Goal: Task Accomplishment & Management: Use online tool/utility

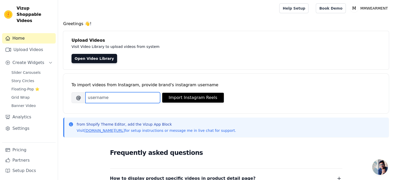
click at [102, 101] on input "Brand's Instagram Username" at bounding box center [123, 97] width 75 height 11
paste input "mmwearment.maternity"
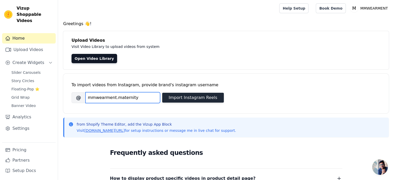
type input "mmwearment.maternity"
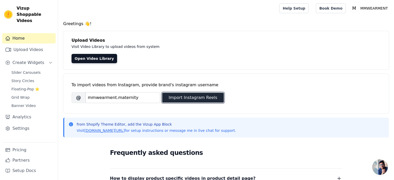
click at [191, 96] on button "Import Instagram Reels" at bounding box center [193, 98] width 62 height 10
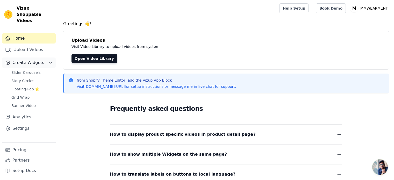
click at [25, 60] on span "Create Widgets" at bounding box center [28, 63] width 32 height 6
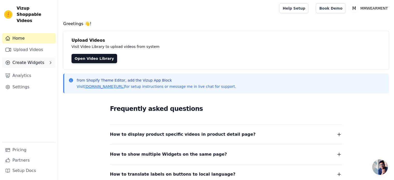
click at [25, 60] on span "Create Widgets" at bounding box center [28, 63] width 32 height 6
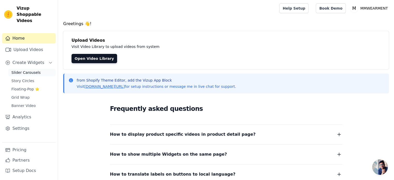
click at [25, 70] on span "Slider Carousels" at bounding box center [25, 72] width 29 height 5
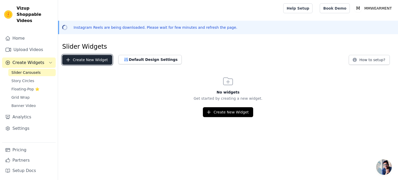
click at [100, 60] on button "Create New Widget" at bounding box center [87, 60] width 50 height 10
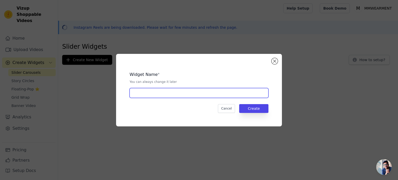
click at [169, 92] on input "text" at bounding box center [199, 93] width 139 height 10
type input "Shoppable Video"
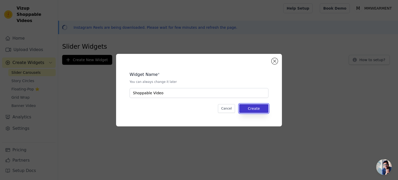
click at [252, 109] on button "Create" at bounding box center [253, 108] width 29 height 9
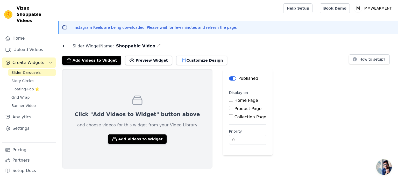
click at [229, 99] on input "Home Page" at bounding box center [231, 100] width 4 height 4
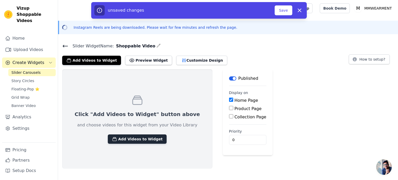
click at [127, 137] on button "Add Videos to Widget" at bounding box center [137, 139] width 59 height 9
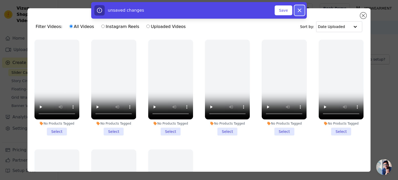
click at [299, 10] on icon "button" at bounding box center [299, 10] width 3 height 3
checkbox input "false"
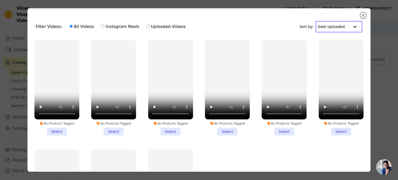
click at [336, 28] on input "text" at bounding box center [334, 27] width 32 height 10
click at [194, 24] on div "Filter Videos: All Videos Instagram Reels Uploaded Videos Sort by: Date Uploaded" at bounding box center [199, 27] width 335 height 20
click at [101, 26] on input "Instagram Reels" at bounding box center [102, 26] width 3 height 3
radio input "true"
click at [72, 27] on label "All Videos" at bounding box center [81, 26] width 25 height 7
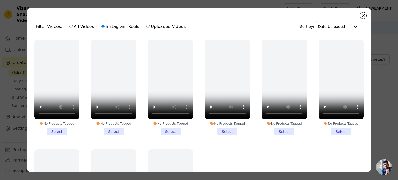
click at [72, 27] on input "All Videos" at bounding box center [70, 26] width 3 height 3
radio input "true"
click at [350, 26] on div at bounding box center [355, 27] width 10 height 10
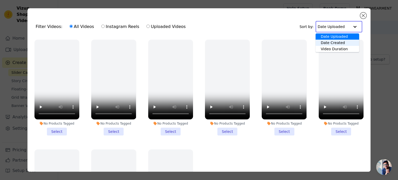
click at [339, 42] on div "Date Created" at bounding box center [338, 43] width 44 height 6
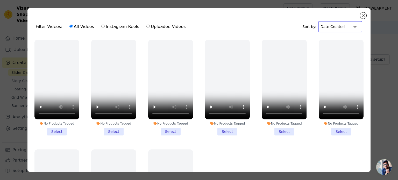
click at [350, 26] on div at bounding box center [355, 27] width 10 height 10
click at [333, 39] on div "Date Uploaded" at bounding box center [339, 36] width 40 height 6
click at [147, 25] on label "Uploaded Videos" at bounding box center [166, 26] width 40 height 7
click at [147, 25] on input "Uploaded Videos" at bounding box center [148, 26] width 3 height 3
radio input "true"
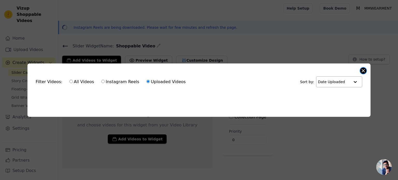
click at [364, 69] on button "Close modal" at bounding box center [363, 71] width 6 height 6
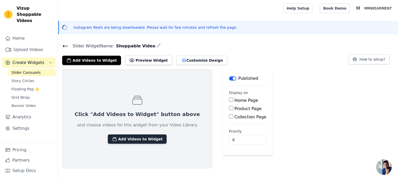
click at [117, 140] on button "Add Videos to Widget" at bounding box center [137, 139] width 59 height 9
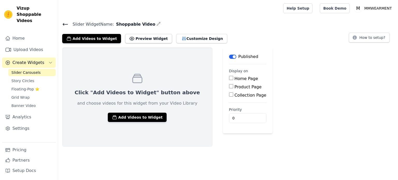
click at [129, 119] on button "Add Videos to Widget" at bounding box center [137, 117] width 59 height 9
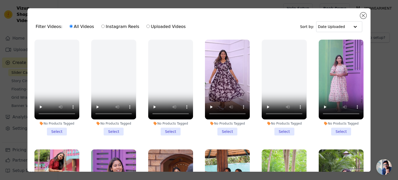
click at [101, 26] on input "Instagram Reels" at bounding box center [102, 26] width 3 height 3
radio input "true"
click at [72, 26] on label "All Videos" at bounding box center [81, 26] width 25 height 7
click at [72, 26] on input "All Videos" at bounding box center [70, 26] width 3 height 3
radio input "true"
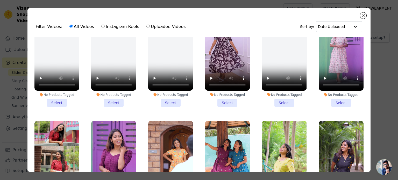
scroll to position [63, 0]
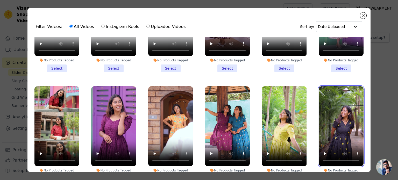
click at [341, 106] on video at bounding box center [341, 126] width 45 height 80
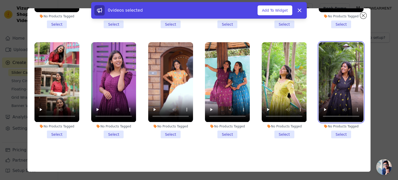
scroll to position [45, 0]
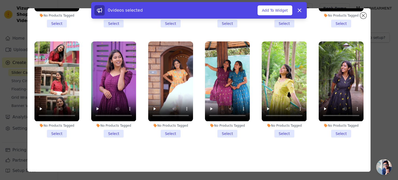
click at [334, 131] on li "No Products Tagged Select" at bounding box center [341, 89] width 45 height 96
click at [0, 0] on input "No Products Tagged Select" at bounding box center [0, 0] width 0 height 0
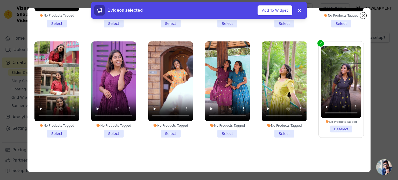
click at [224, 127] on li "No Products Tagged Select" at bounding box center [227, 89] width 45 height 96
click at [0, 0] on input "No Products Tagged Select" at bounding box center [0, 0] width 0 height 0
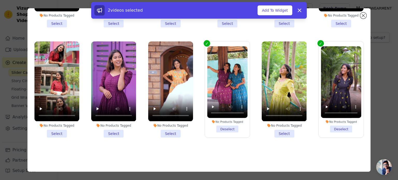
click at [280, 130] on li "No Products Tagged Select" at bounding box center [284, 89] width 45 height 96
click at [0, 0] on input "No Products Tagged Select" at bounding box center [0, 0] width 0 height 0
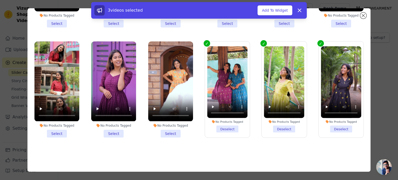
click at [169, 130] on li "No Products Tagged Select" at bounding box center [170, 89] width 45 height 96
click at [0, 0] on input "No Products Tagged Select" at bounding box center [0, 0] width 0 height 0
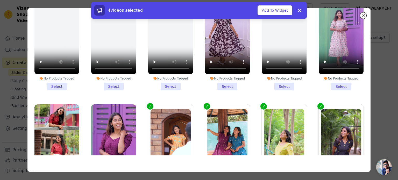
scroll to position [0, 0]
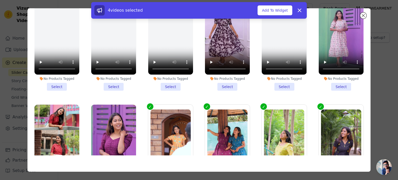
click at [338, 83] on li "No Products Tagged Select" at bounding box center [341, 43] width 45 height 96
click at [0, 0] on input "No Products Tagged Select" at bounding box center [0, 0] width 0 height 0
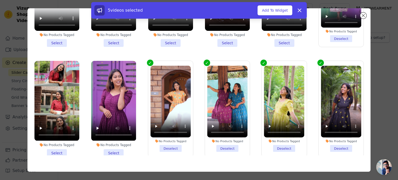
scroll to position [52, 0]
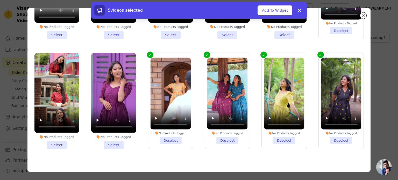
click at [110, 143] on li "No Products Tagged Select" at bounding box center [113, 101] width 45 height 96
click at [0, 0] on input "No Products Tagged Select" at bounding box center [0, 0] width 0 height 0
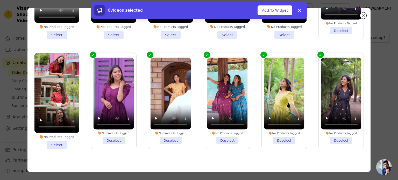
click at [57, 142] on li "No Products Tagged Select" at bounding box center [56, 101] width 45 height 96
click at [0, 0] on input "No Products Tagged Select" at bounding box center [0, 0] width 0 height 0
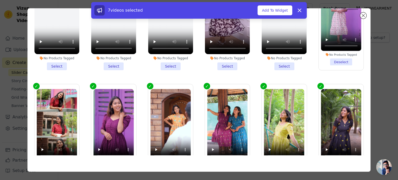
scroll to position [0, 0]
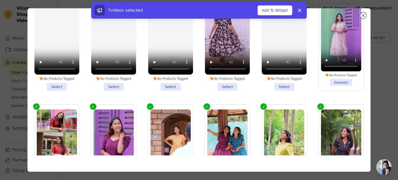
click at [218, 82] on li "No Products Tagged Select" at bounding box center [227, 43] width 45 height 96
click at [0, 0] on input "No Products Tagged Select" at bounding box center [0, 0] width 0 height 0
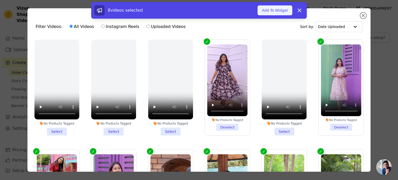
click at [276, 10] on button "Add To Widget" at bounding box center [275, 10] width 35 height 10
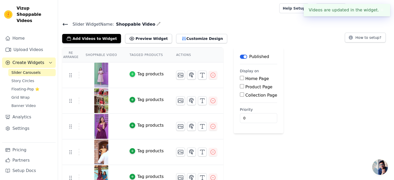
click at [131, 73] on icon "button" at bounding box center [133, 74] width 4 height 4
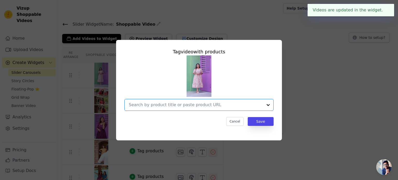
click at [208, 105] on input "text" at bounding box center [196, 105] width 134 height 6
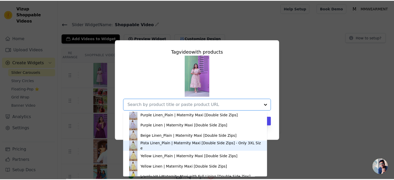
scroll to position [830, 0]
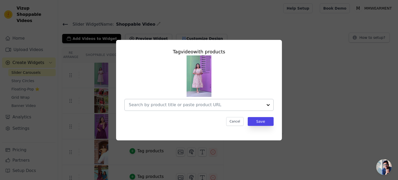
click at [187, 105] on input "text" at bounding box center [196, 105] width 134 height 6
click at [261, 122] on button "Save" at bounding box center [261, 121] width 26 height 9
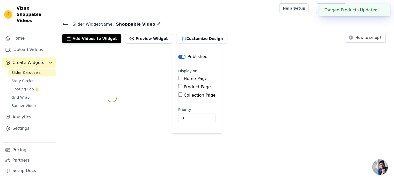
click at [299, 104] on div "Label Published Display on Home Page Product Page Collection Page Priority 0" at bounding box center [226, 97] width 336 height 100
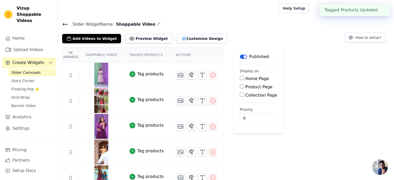
click at [246, 78] on label "Home Page" at bounding box center [258, 78] width 24 height 5
click at [240, 78] on input "Home Page" at bounding box center [242, 78] width 4 height 4
checkbox input "true"
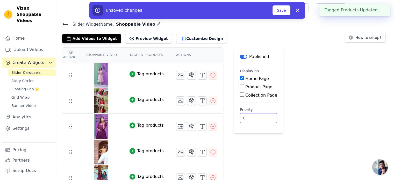
click at [248, 117] on input "0" at bounding box center [258, 118] width 37 height 10
click at [257, 117] on input "0" at bounding box center [258, 118] width 37 height 10
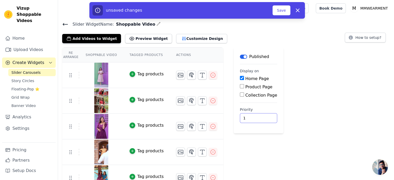
click at [253, 117] on input "1" at bounding box center [258, 118] width 37 height 10
click at [254, 116] on input "2" at bounding box center [258, 118] width 37 height 10
click at [254, 116] on input "3" at bounding box center [258, 118] width 37 height 10
click at [254, 116] on input "4" at bounding box center [258, 118] width 37 height 10
type input "5"
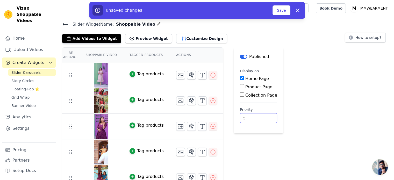
click at [254, 116] on input "5" at bounding box center [258, 118] width 37 height 10
click at [282, 11] on button "Save" at bounding box center [282, 10] width 18 height 10
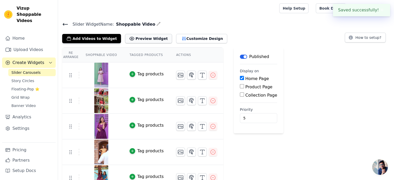
click at [142, 41] on button "Preview Widget" at bounding box center [148, 38] width 47 height 9
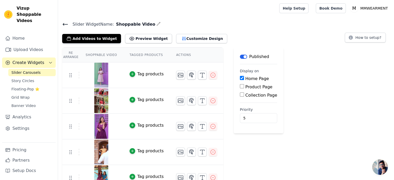
click at [240, 57] on button "Label" at bounding box center [243, 57] width 7 height 4
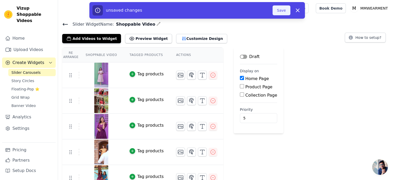
click at [282, 11] on button "Save" at bounding box center [282, 10] width 18 height 10
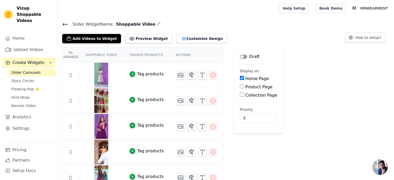
click at [240, 56] on button "Label" at bounding box center [243, 57] width 7 height 4
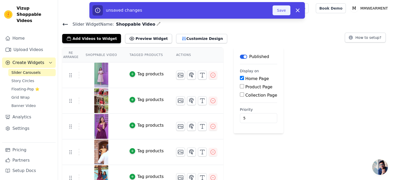
click at [282, 10] on button "Save" at bounding box center [282, 10] width 18 height 10
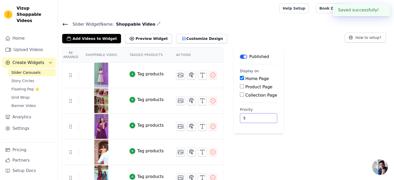
click at [245, 118] on input "5" at bounding box center [258, 118] width 37 height 10
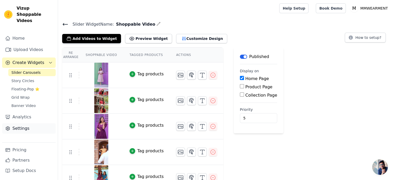
click at [21, 123] on link "Settings" at bounding box center [29, 128] width 54 height 10
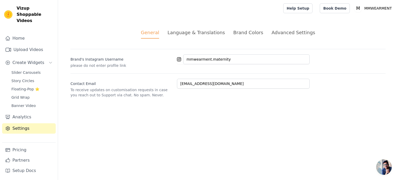
click at [281, 33] on div "Advanced Settings" at bounding box center [294, 32] width 44 height 7
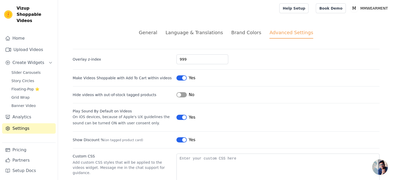
click at [178, 94] on button "Label" at bounding box center [182, 94] width 10 height 5
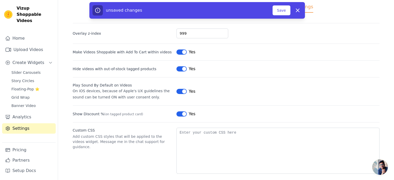
scroll to position [31, 0]
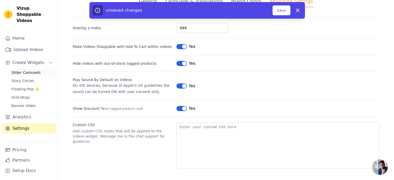
click at [24, 70] on span "Slider Carousels" at bounding box center [25, 72] width 29 height 5
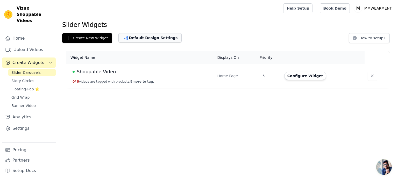
click at [140, 39] on button "Default Design Settings" at bounding box center [149, 37] width 63 height 9
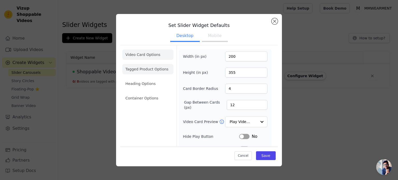
click at [142, 93] on li "Tagged Product Options" at bounding box center [147, 98] width 51 height 10
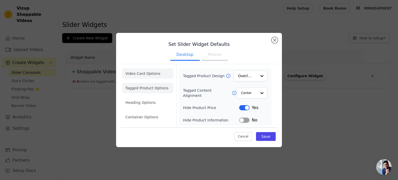
click at [147, 83] on li "Video Card Options" at bounding box center [147, 88] width 51 height 10
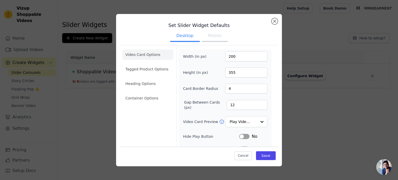
scroll to position [26, 0]
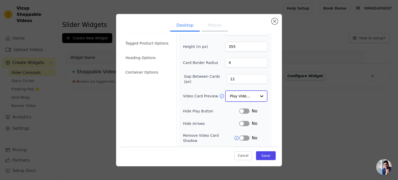
click at [252, 95] on input "Video Card Preview" at bounding box center [243, 96] width 27 height 10
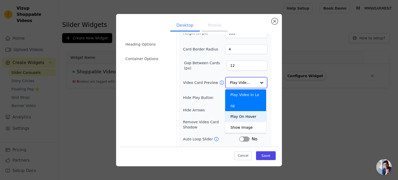
scroll to position [52, 0]
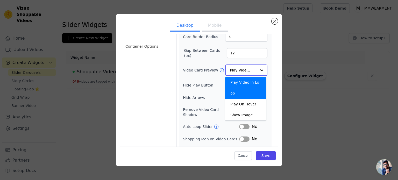
click at [246, 80] on div "Play Video In Loop" at bounding box center [245, 88] width 41 height 22
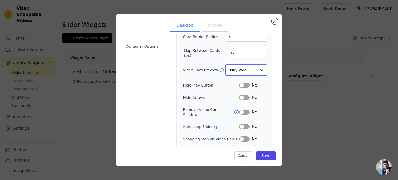
click at [252, 68] on input "Video Card Preview" at bounding box center [243, 70] width 27 height 10
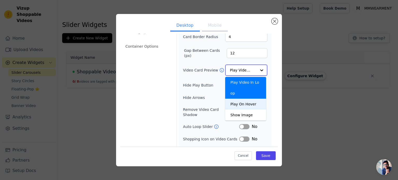
click at [246, 99] on div "Play On Hover" at bounding box center [245, 104] width 41 height 11
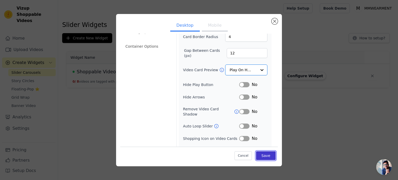
click at [261, 156] on button "Save" at bounding box center [266, 155] width 20 height 9
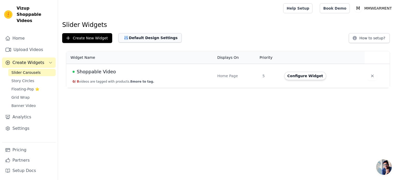
click at [125, 36] on icon "button" at bounding box center [126, 38] width 3 height 4
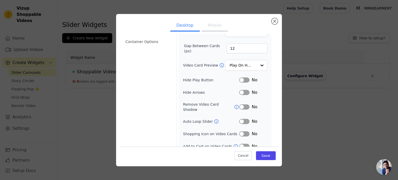
scroll to position [58, 0]
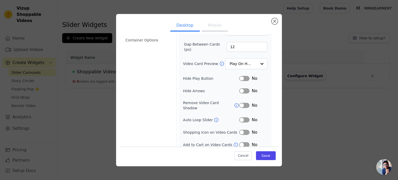
click at [239, 117] on button "Label" at bounding box center [244, 119] width 10 height 5
click at [242, 142] on button "Label" at bounding box center [244, 144] width 10 height 5
click at [239, 130] on button "Label" at bounding box center [244, 132] width 10 height 5
click at [241, 103] on button "Label" at bounding box center [244, 105] width 10 height 5
click at [241, 88] on button "Label" at bounding box center [244, 90] width 10 height 5
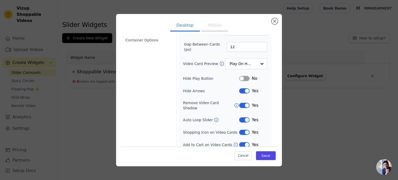
click at [244, 77] on button "Label" at bounding box center [244, 78] width 10 height 5
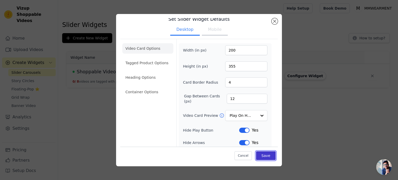
click at [258, 158] on button "Save" at bounding box center [266, 155] width 20 height 9
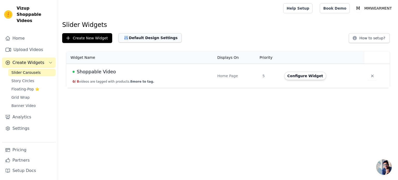
click at [146, 35] on button "Default Design Settings" at bounding box center [149, 37] width 63 height 9
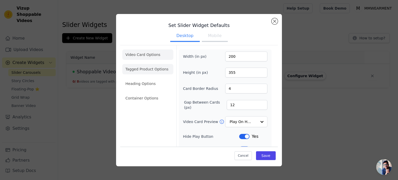
click at [139, 93] on li "Tagged Product Options" at bounding box center [147, 98] width 51 height 10
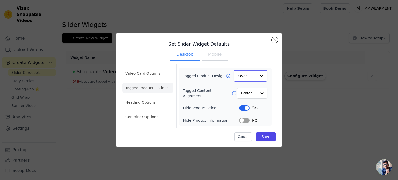
click at [255, 78] on input "Tagged Product Design" at bounding box center [248, 76] width 18 height 10
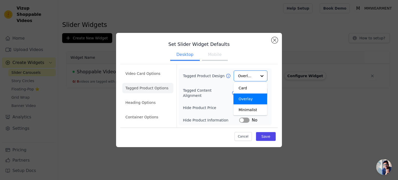
click at [274, 83] on div "Video Card Options Tagged Product Options Heading Options Container Options Tag…" at bounding box center [199, 96] width 158 height 64
click at [227, 57] on button "Mobile" at bounding box center [215, 55] width 26 height 11
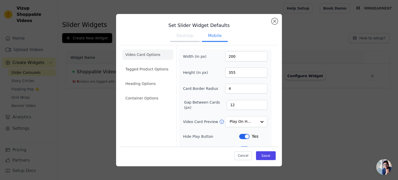
scroll to position [52, 0]
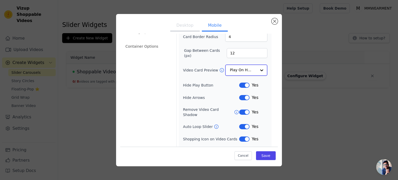
click at [245, 67] on input "Video Card Preview" at bounding box center [243, 70] width 27 height 10
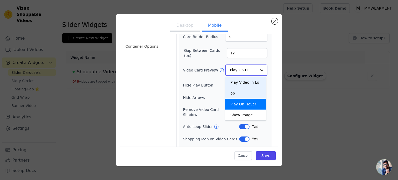
click at [243, 82] on div "Play Video In Loop" at bounding box center [245, 88] width 41 height 22
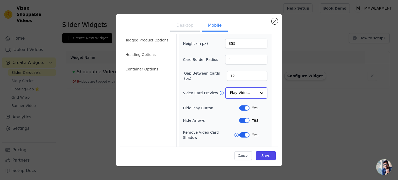
scroll to position [0, 0]
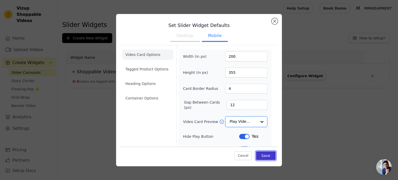
click at [264, 157] on button "Save" at bounding box center [266, 155] width 20 height 9
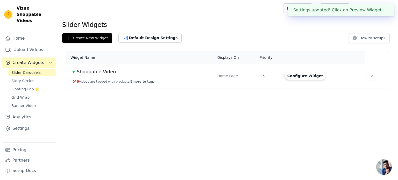
click at [188, 39] on div "Create New Widget Set Slider Widget Defaults Desktop Mobile Video Card Options …" at bounding box center [228, 38] width 332 height 10
click at [137, 36] on button "Default Design Settings" at bounding box center [149, 37] width 63 height 9
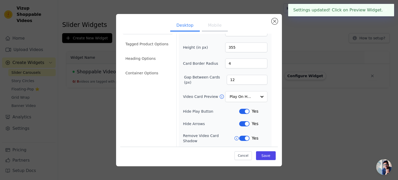
scroll to position [58, 0]
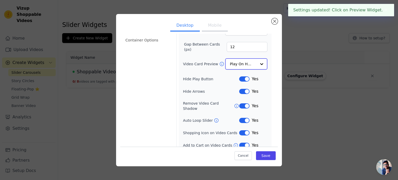
click at [243, 63] on input "Video Card Preview" at bounding box center [243, 64] width 27 height 10
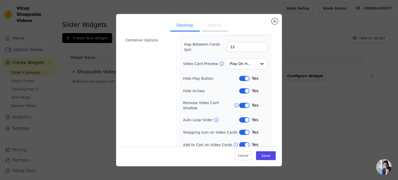
click at [207, 71] on div "Width (in px) 200 Height (in px) 355 Card Border Radius 4 Gap Between Cards (px…" at bounding box center [225, 71] width 85 height 155
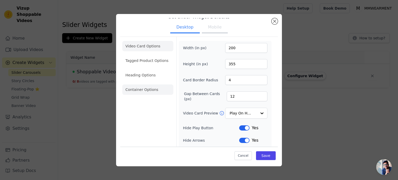
scroll to position [6, 0]
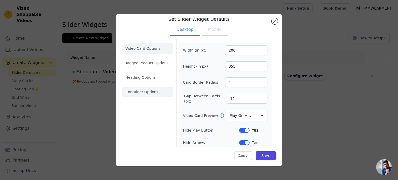
click at [151, 93] on li "Container Options" at bounding box center [147, 92] width 51 height 10
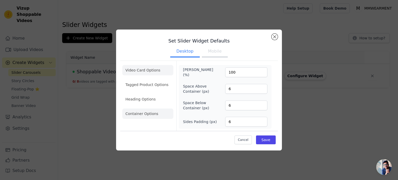
click at [139, 80] on li "Video Card Options" at bounding box center [147, 85] width 51 height 10
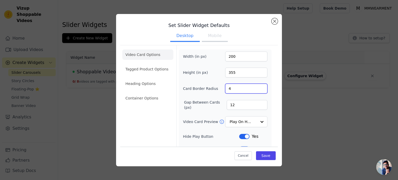
click at [238, 89] on input "4" at bounding box center [246, 89] width 42 height 10
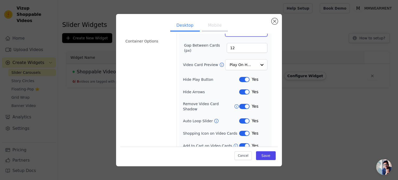
scroll to position [58, 0]
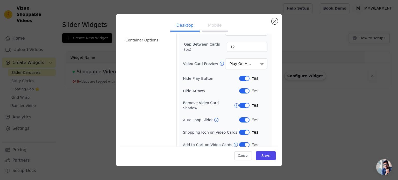
click at [243, 90] on button "Label" at bounding box center [244, 90] width 10 height 5
click at [261, 154] on button "Save" at bounding box center [266, 155] width 20 height 9
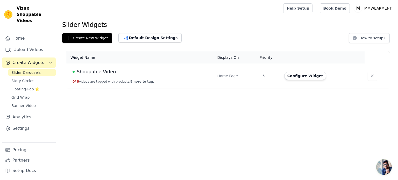
click at [107, 74] on span "Shoppable Video" at bounding box center [96, 71] width 39 height 7
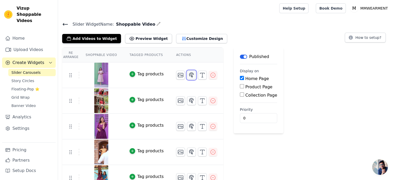
click at [189, 74] on icon "button" at bounding box center [192, 75] width 6 height 6
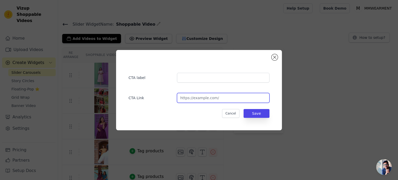
click at [212, 97] on input "url" at bounding box center [223, 98] width 93 height 10
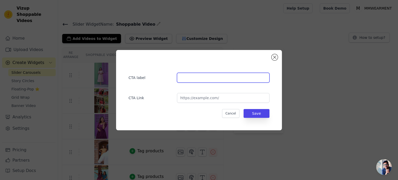
click at [208, 82] on input "text" at bounding box center [223, 78] width 93 height 10
type input "Shop Now"
click at [203, 104] on div "CTA label Shop Now CTA Link Cancel Save" at bounding box center [198, 90] width 149 height 64
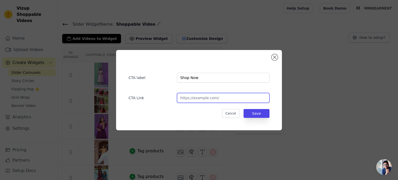
click at [204, 101] on input "url" at bounding box center [223, 98] width 93 height 10
click at [80, 74] on div "CTA label Shop Now CTA Link Cancel Save" at bounding box center [199, 90] width 382 height 97
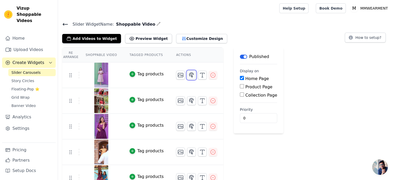
click at [190, 76] on icon "button" at bounding box center [192, 75] width 4 height 5
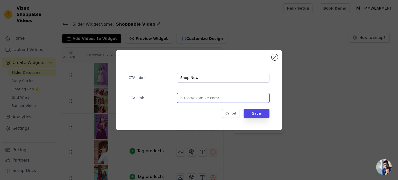
click at [205, 100] on input "url" at bounding box center [223, 98] width 93 height 10
paste input "https://mmwearment.com/collections/kurta-set-feeding-non-feeding"
type input "https://mmwearment.com/collections/kurta-set-feeding-non-feeding"
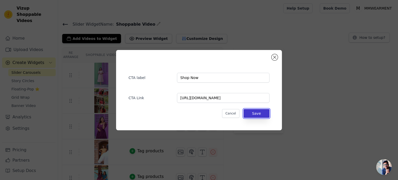
click at [257, 114] on button "Save" at bounding box center [257, 113] width 26 height 9
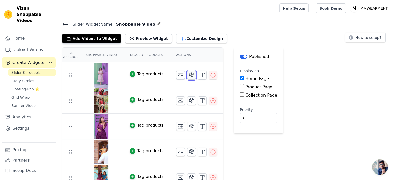
click at [190, 74] on icon "button" at bounding box center [192, 75] width 4 height 5
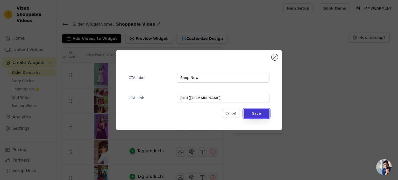
click at [266, 115] on button "Save" at bounding box center [257, 113] width 26 height 9
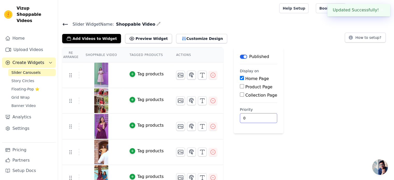
click at [261, 114] on input "0" at bounding box center [258, 118] width 37 height 10
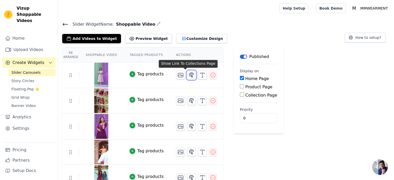
click at [189, 74] on icon "button" at bounding box center [192, 75] width 6 height 6
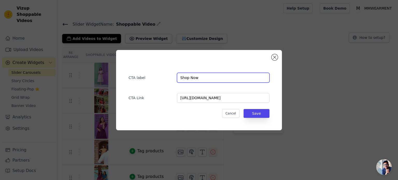
click at [211, 76] on input "Shop Now" at bounding box center [223, 78] width 93 height 10
type input "S"
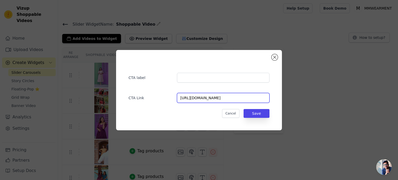
click at [254, 93] on input "https://mmwearment.com/collections/kurta-set-feeding-non-feeding" at bounding box center [223, 98] width 93 height 10
click at [255, 98] on input "https://mmwearment.com/collections/kurta-set-feeding-non-feeding" at bounding box center [223, 98] width 93 height 10
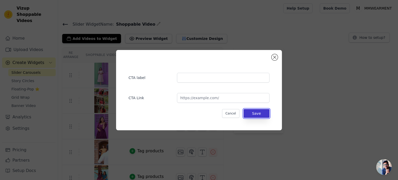
click at [263, 114] on button "Save" at bounding box center [257, 113] width 26 height 9
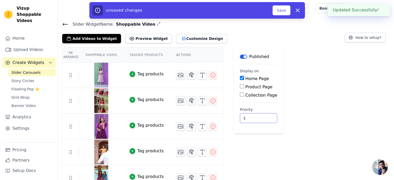
click at [255, 116] on input "1" at bounding box center [258, 118] width 37 height 10
type input "2"
click at [255, 116] on input "2" at bounding box center [258, 118] width 37 height 10
click at [250, 117] on input "2" at bounding box center [258, 118] width 37 height 10
click at [324, 108] on div "Re Arrange Shoppable Video Tagged Products Actions Tag products Tag products Ta…" at bounding box center [226, 157] width 336 height 220
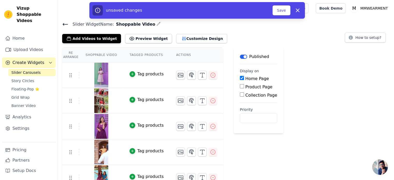
click at [137, 75] on div "Tag products" at bounding box center [150, 74] width 26 height 6
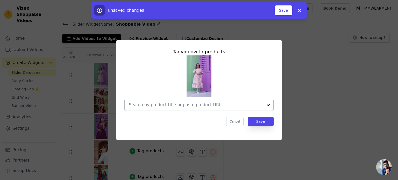
click at [191, 105] on input "text" at bounding box center [196, 105] width 134 height 6
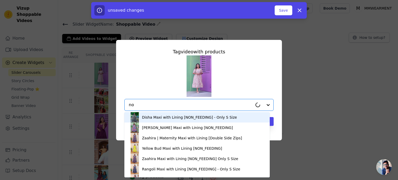
type input "n"
type input "doubl"
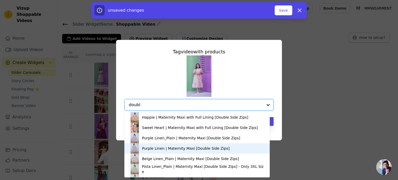
scroll to position [182, 0]
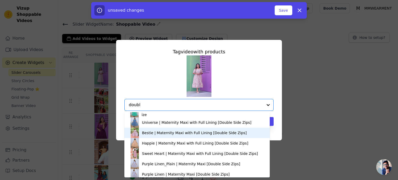
click at [167, 133] on div "Bestie | Maternity Maxi with Full Lining [Double Side Zips]" at bounding box center [194, 132] width 105 height 5
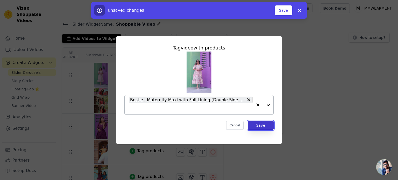
click at [258, 127] on button "Save" at bounding box center [261, 125] width 26 height 9
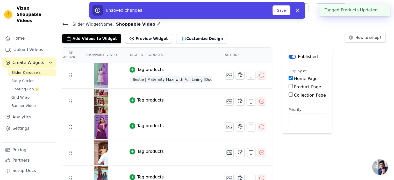
click at [147, 70] on div "Tag products" at bounding box center [150, 70] width 26 height 6
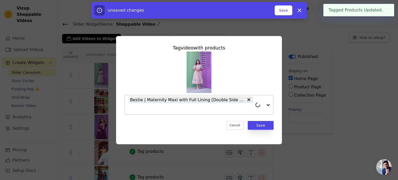
click at [165, 107] on input "text" at bounding box center [191, 109] width 124 height 6
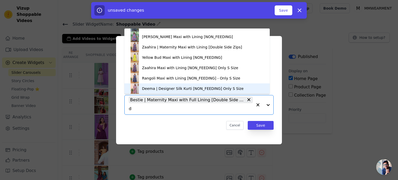
scroll to position [0, 0]
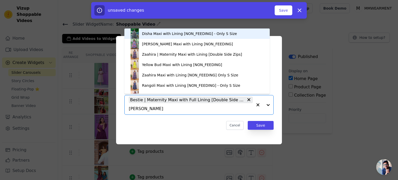
type input "doubl"
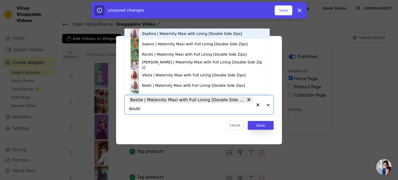
click at [187, 37] on div "Zaahira | Maternity Maxi with Lining [Double Side Zips]" at bounding box center [197, 34] width 135 height 10
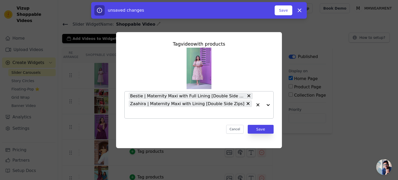
click at [245, 110] on input "text" at bounding box center [191, 113] width 124 height 6
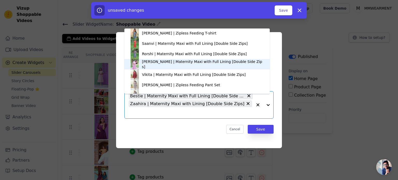
scroll to position [183, 0]
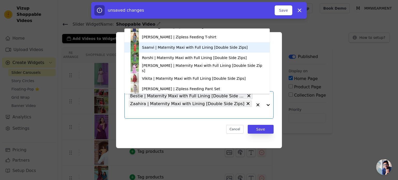
click at [203, 48] on div "Saanvi | Maternity Maxi with Full Lining [Double Side Zips]" at bounding box center [195, 47] width 106 height 5
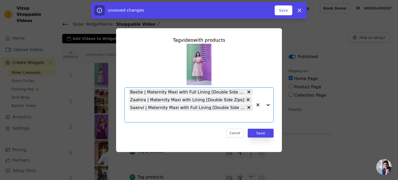
click at [237, 115] on input "text" at bounding box center [191, 117] width 124 height 6
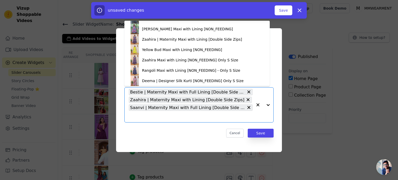
scroll to position [28, 0]
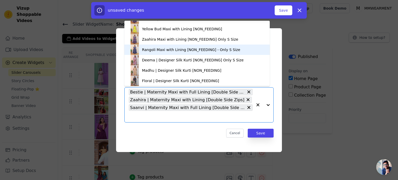
click at [165, 49] on div "Rangoli Maxi with Lining [NON_FEEDING] - Only S Size" at bounding box center [191, 49] width 98 height 5
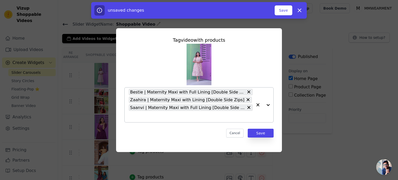
click at [233, 116] on input "text" at bounding box center [191, 117] width 124 height 6
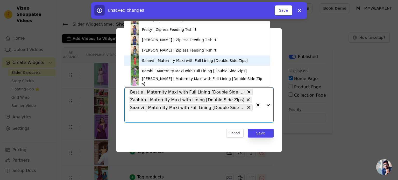
scroll to position [168, 0]
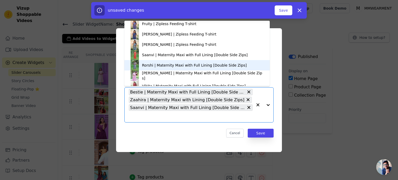
click at [199, 67] on div "Rorshi | Maternity Maxi with Full Lining [Double Side Zips]" at bounding box center [194, 65] width 105 height 5
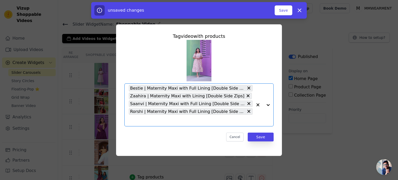
click at [239, 123] on input "text" at bounding box center [191, 120] width 124 height 6
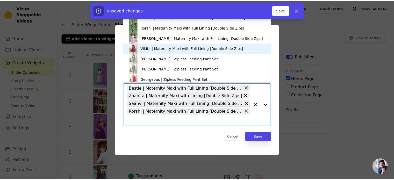
scroll to position [202, 0]
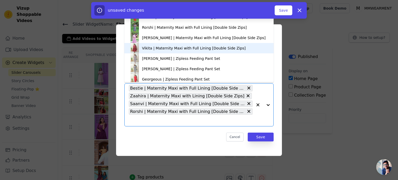
click at [188, 50] on div "Vikita | Maternity Maxi with Full Lining [Double Side Zips]" at bounding box center [194, 48] width 104 height 5
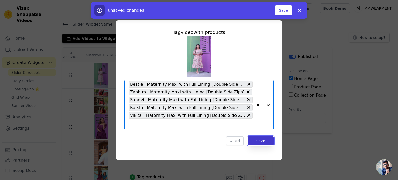
click at [252, 141] on button "Save" at bounding box center [261, 141] width 26 height 9
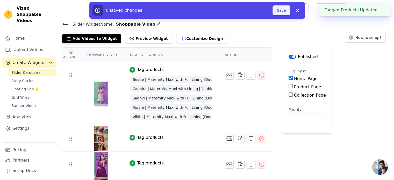
click at [280, 13] on button "Save" at bounding box center [282, 10] width 18 height 10
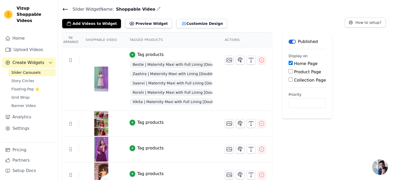
scroll to position [15, 0]
click at [143, 122] on div "Tag products" at bounding box center [150, 122] width 26 height 6
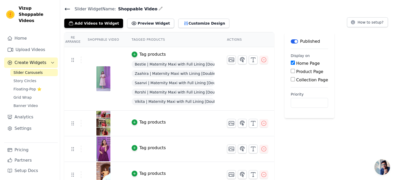
scroll to position [0, 0]
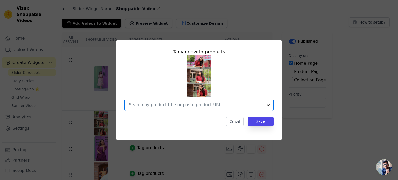
click at [199, 104] on input "text" at bounding box center [196, 105] width 134 height 6
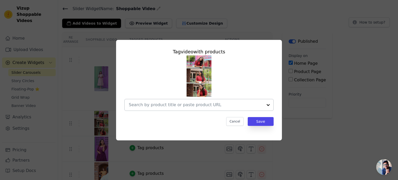
click at [182, 103] on input "text" at bounding box center [196, 105] width 134 height 6
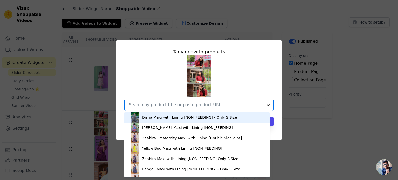
paste input "https://mmwearment.com/products/poonguzhali_v6-maternity-maxi-with-lining-doubl…"
type input "https://mmwearment.com/products/poonguzhali_v6-maternity-maxi-with-lining-doubl…"
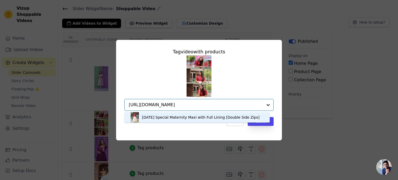
click at [193, 118] on div "Onam Special Maternity Maxi with Full Lining [Double Side Zips]" at bounding box center [201, 117] width 118 height 5
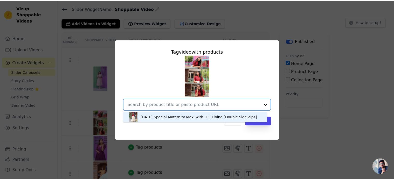
scroll to position [0, 0]
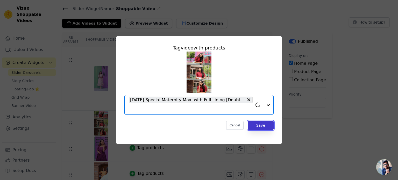
click at [258, 127] on button "Save" at bounding box center [261, 125] width 26 height 9
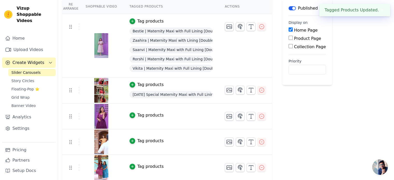
scroll to position [52, 0]
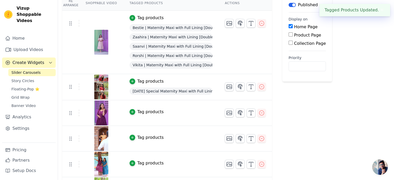
click at [147, 111] on div "Tag products" at bounding box center [150, 112] width 26 height 6
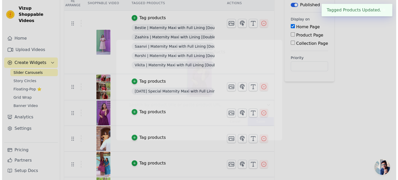
scroll to position [0, 0]
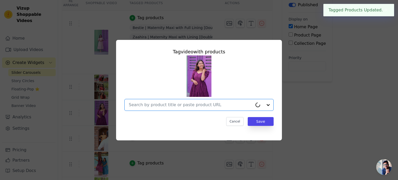
click at [176, 107] on input "text" at bounding box center [191, 105] width 124 height 6
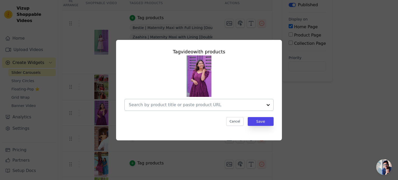
click at [178, 104] on input "text" at bounding box center [196, 105] width 134 height 6
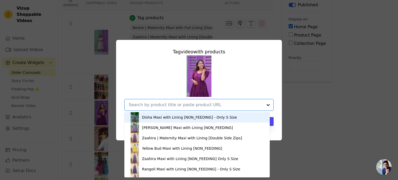
paste input "Wine Hakoba | Maternity Maxi with Full Lining [Double Side Zip]"
type input "Wine Hakoba | Maternity Maxi with Full Lining [Double Side Zip]"
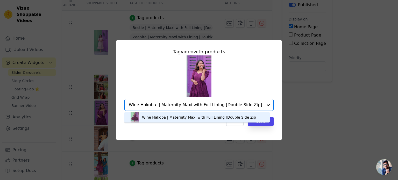
click at [190, 115] on div "Wine Hakoba | Maternity Maxi with Full Lining [Double Side Zip]" at bounding box center [200, 117] width 116 height 5
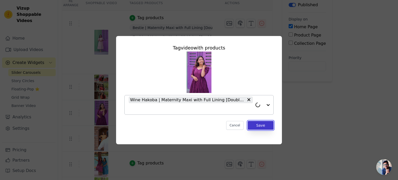
click at [253, 125] on button "Save" at bounding box center [261, 125] width 26 height 9
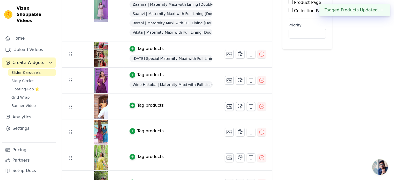
scroll to position [85, 0]
click at [152, 109] on td "Tag products" at bounding box center [170, 107] width 95 height 26
click at [148, 106] on div "Tag products" at bounding box center [150, 105] width 26 height 6
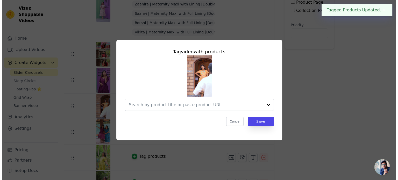
scroll to position [0, 0]
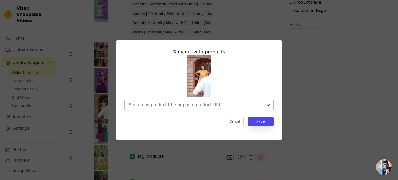
click at [169, 104] on input "text" at bounding box center [196, 105] width 134 height 6
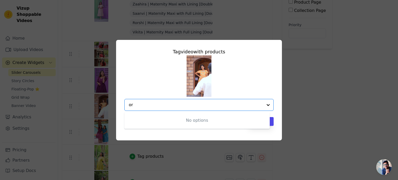
type input "o"
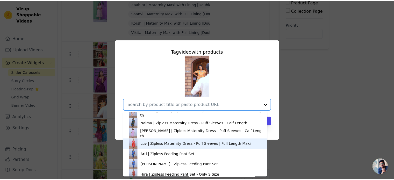
scroll to position [973, 0]
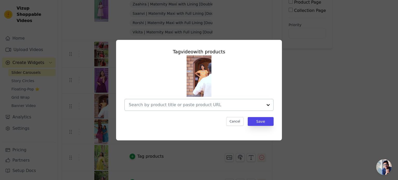
click at [172, 109] on div at bounding box center [196, 104] width 134 height 11
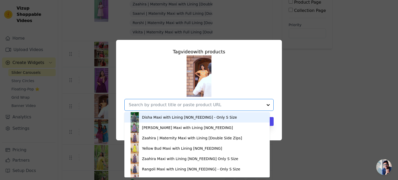
paste input "Madhu | Maternity Maxi with Top Lining [Double Side Zips]"
type input "Madhu | Maternity Maxi with Top Lining [Double Side Zips]"
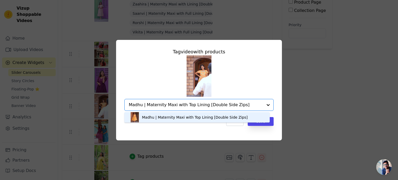
click at [176, 116] on div "Madhu | Maternity Maxi with Top Lining [Double Side Zips]" at bounding box center [195, 117] width 106 height 5
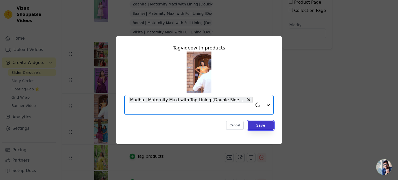
click at [257, 125] on button "Save" at bounding box center [261, 125] width 26 height 9
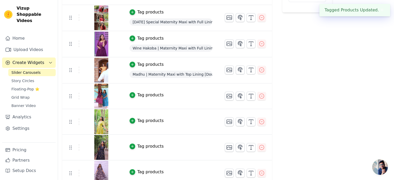
scroll to position [126, 0]
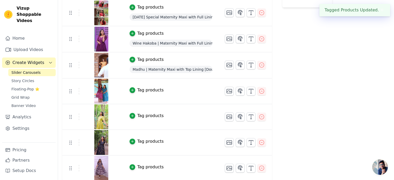
click at [100, 64] on img at bounding box center [101, 65] width 15 height 25
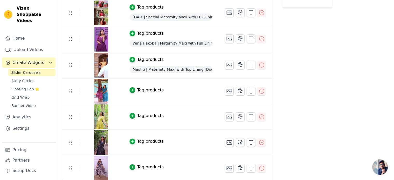
click at [182, 57] on div "Tag products" at bounding box center [171, 60] width 83 height 6
click at [209, 71] on div "Madhu | Maternity Maxi with Top Lining [Double Side Zips]" at bounding box center [171, 69] width 83 height 9
click at [137, 58] on div "Tag products" at bounding box center [150, 60] width 26 height 6
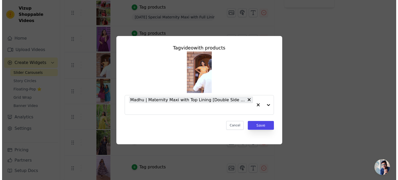
scroll to position [0, 0]
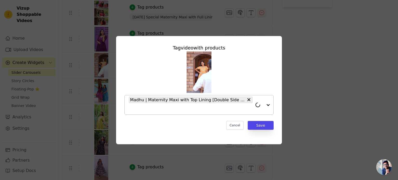
click at [159, 109] on input "text" at bounding box center [191, 109] width 124 height 6
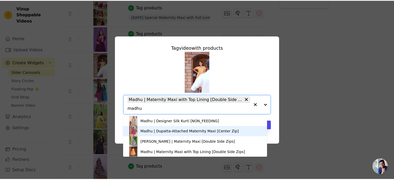
scroll to position [1, 0]
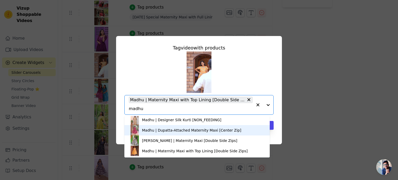
type input "madhu"
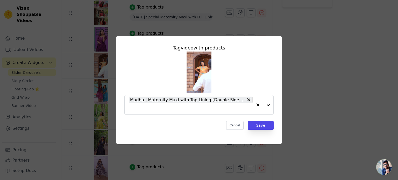
click at [158, 69] on div "Madhu | Maternity Maxi with Top Lining [Double Side Zips]" at bounding box center [198, 83] width 149 height 63
click at [183, 111] on input "text" at bounding box center [191, 109] width 124 height 6
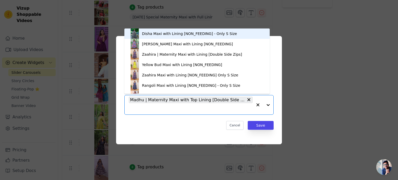
paste input "Pooja | Maternity Maxi with Top Lining [Double Side Zips]"
type input "Pooja | Maternity Maxi with Top Lining [Double Side Zips]"
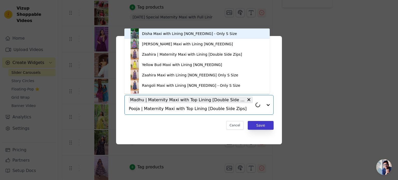
click at [259, 39] on div "Disha Maxi with Lining [NON_FEEDING] - Only S Size" at bounding box center [197, 34] width 135 height 10
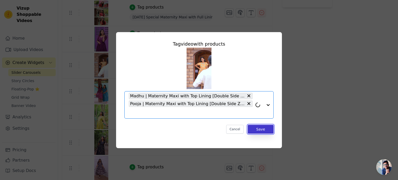
click at [261, 129] on button "Save" at bounding box center [261, 129] width 26 height 9
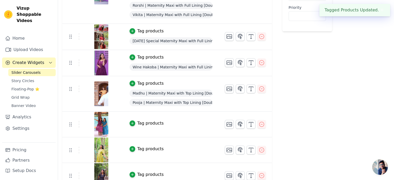
scroll to position [109, 0]
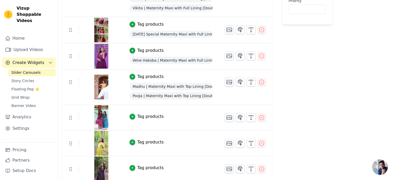
click at [153, 115] on div "Tag products" at bounding box center [150, 117] width 26 height 6
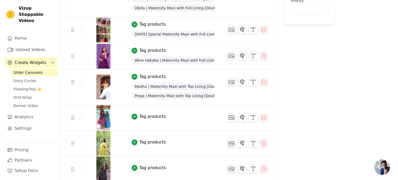
scroll to position [0, 0]
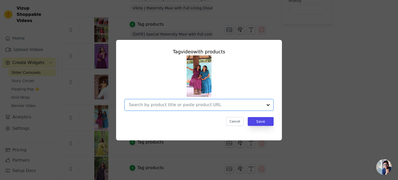
click at [199, 106] on input "text" at bounding box center [196, 105] width 134 height 6
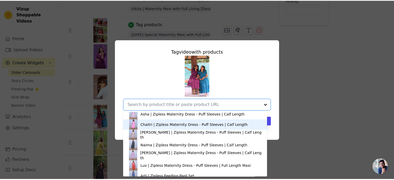
scroll to position [973, 0]
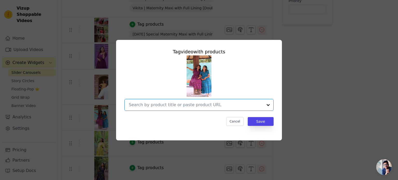
click at [168, 108] on input "text" at bounding box center [196, 105] width 134 height 6
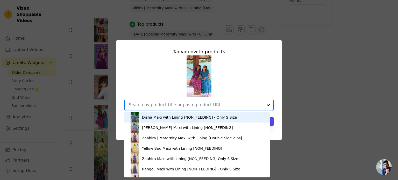
paste input "Roman Silk V2 | Maternity Maxi with Full Lining [Double Side Zips]"
type input "Roman Silk V2 | Maternity Maxi with Full Lining [Double Side Zips]"
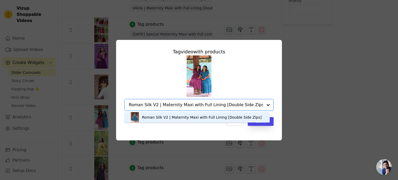
click at [220, 117] on div "Roman Silk V2 | Maternity Maxi with Full Lining [Double Side Zips]" at bounding box center [202, 117] width 120 height 5
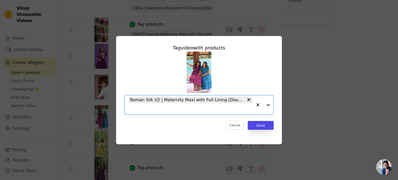
click at [243, 107] on input "text" at bounding box center [191, 109] width 124 height 6
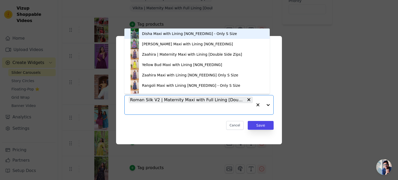
paste input "Roman Silk V1 | Maternity Maxi with Full Lining [Double Side Zips]"
type input "Roman Silk V1 | Maternity Maxi with Full Lining [Double Side Zips]"
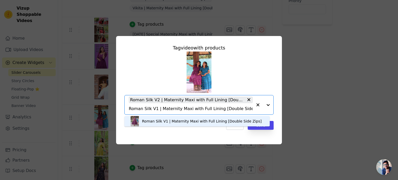
click at [238, 120] on div "Roman Silk V1 | Maternity Maxi with Full Lining [Double Side Zips]" at bounding box center [202, 121] width 120 height 5
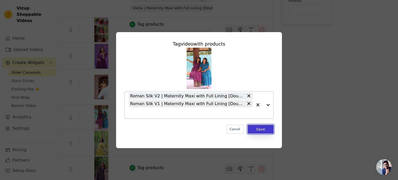
click at [254, 129] on button "Save" at bounding box center [261, 129] width 26 height 9
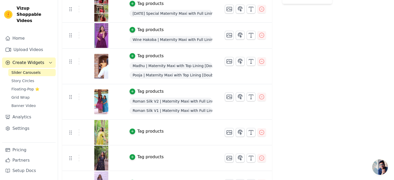
scroll to position [145, 0]
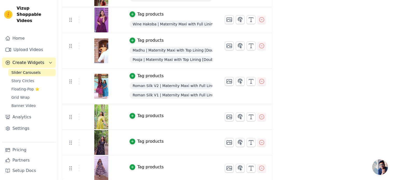
click at [154, 114] on div "Tag products" at bounding box center [150, 116] width 26 height 6
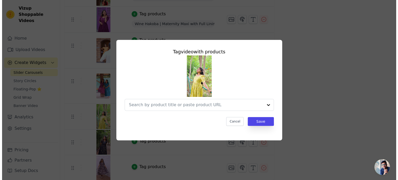
scroll to position [0, 0]
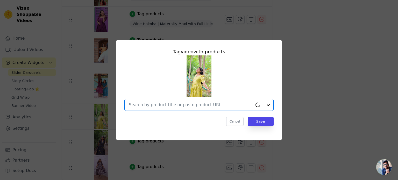
click at [156, 108] on input "text" at bounding box center [191, 105] width 124 height 6
drag, startPoint x: 156, startPoint y: 108, endPoint x: 146, endPoint y: 104, distance: 10.4
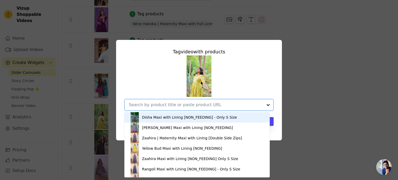
paste input "Roman Silk V4 | Maternity Maxi with Full Lining [Double Side Zips]"
type input "Roman Silk V4 | Maternity Maxi with Full Lining [Double Side Zips]"
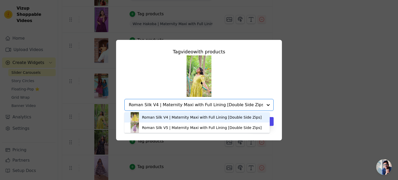
click at [158, 116] on div "Roman Silk V4 | Maternity Maxi with Full Lining [Double Side Zips]" at bounding box center [202, 117] width 120 height 5
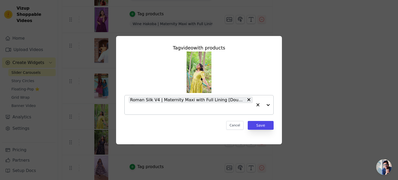
click at [185, 112] on div "Roman Silk V4 | Maternity Maxi with Full Lining [Double Side Zips]" at bounding box center [191, 104] width 124 height 19
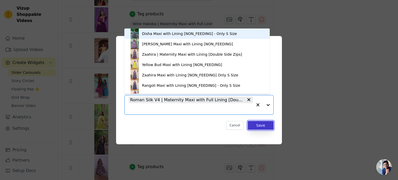
click at [256, 124] on button "Save" at bounding box center [261, 125] width 26 height 9
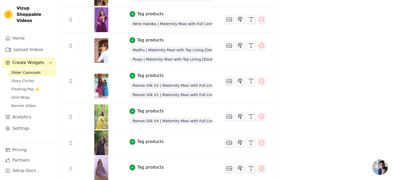
scroll to position [146, 0]
click at [149, 141] on div "Tag products" at bounding box center [150, 141] width 26 height 6
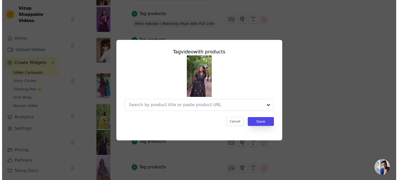
scroll to position [0, 0]
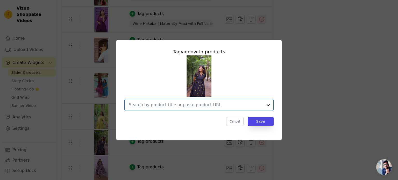
click at [173, 106] on input "text" at bounding box center [196, 105] width 134 height 6
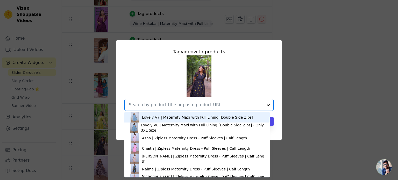
scroll to position [921, 0]
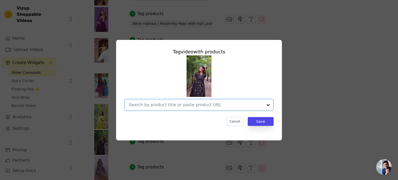
click at [159, 104] on input "text" at bounding box center [196, 105] width 134 height 6
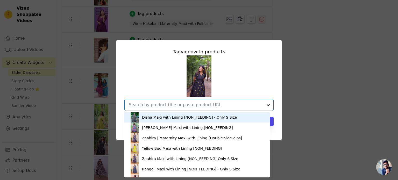
paste input "Roman Silk V3 | Maternity Maxi with Full Lining [Double Side Zips]"
type input "Roman Silk V3 | Maternity Maxi with Full Lining [Double Side Zips]"
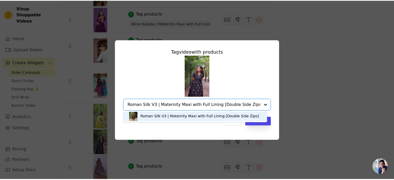
scroll to position [1, 0]
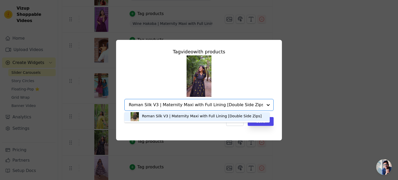
click at [168, 116] on div "Roman Silk V3 | Maternity Maxi with Full Lining [Double Side Zips]" at bounding box center [202, 116] width 120 height 5
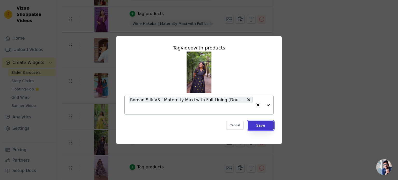
click at [258, 126] on button "Save" at bounding box center [261, 125] width 26 height 9
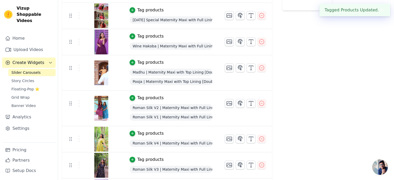
scroll to position [146, 0]
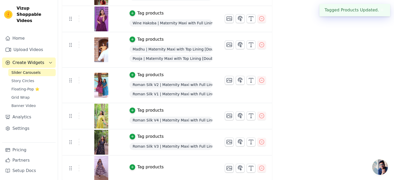
click at [148, 166] on div "Tag products" at bounding box center [150, 167] width 26 height 6
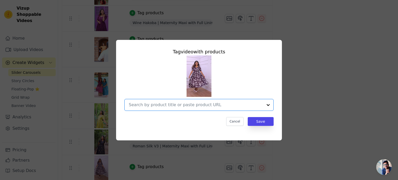
click at [183, 104] on input "text" at bounding box center [196, 105] width 134 height 6
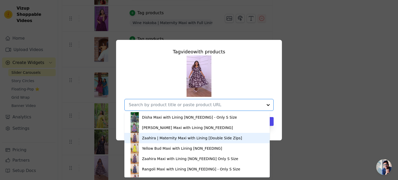
click at [161, 139] on div "Zaahira | Maternity Maxi with Lining [Double Side Zips]" at bounding box center [192, 138] width 100 height 5
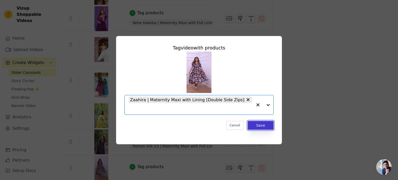
click at [263, 123] on button "Save" at bounding box center [261, 125] width 26 height 9
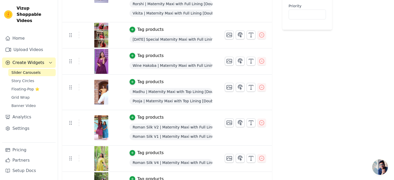
scroll to position [147, 0]
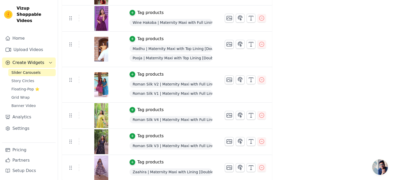
click at [187, 166] on td "Tag products Zaahira | Maternity Maxi with Lining [Double Side Zips]" at bounding box center [170, 168] width 95 height 26
click at [151, 165] on td "Tag products Zaahira | Maternity Maxi with Lining [Double Side Zips]" at bounding box center [170, 168] width 95 height 26
click at [153, 161] on div "Tag products" at bounding box center [150, 162] width 26 height 6
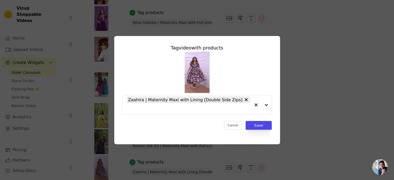
scroll to position [0, 0]
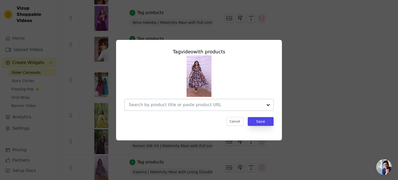
click at [236, 107] on input "text" at bounding box center [196, 105] width 134 height 6
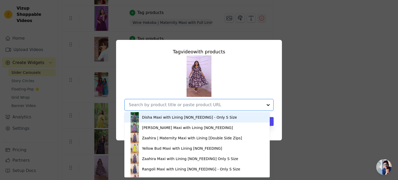
paste input "Black Wrap | Maternity Maxi [Double Side Zips_SIDE KNOT]"
type input "Black Wrap | Maternity Maxi [Double Side Zips_SIDE KNOT]"
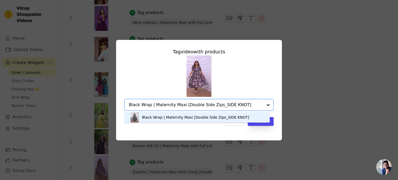
click at [232, 117] on div "Black Wrap | Maternity Maxi [Double Side Zips_SIDE KNOT]" at bounding box center [195, 117] width 107 height 5
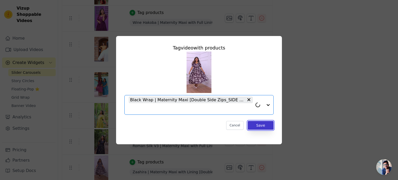
click at [255, 124] on button "Save" at bounding box center [261, 125] width 26 height 9
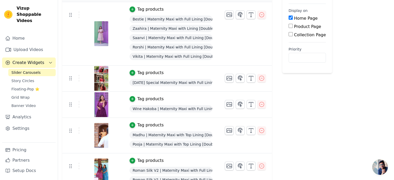
scroll to position [147, 0]
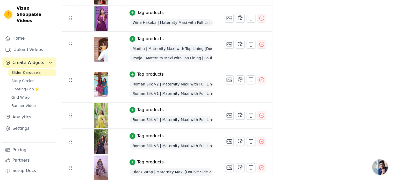
click at [150, 162] on div "Tag products" at bounding box center [150, 162] width 26 height 6
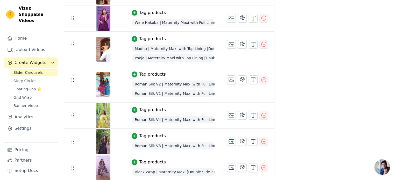
scroll to position [0, 0]
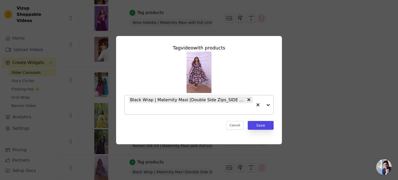
click at [142, 109] on input "text" at bounding box center [191, 109] width 124 height 6
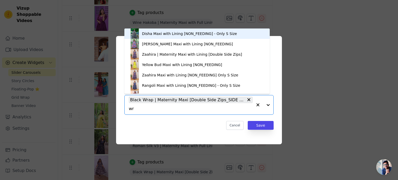
type input "wra"
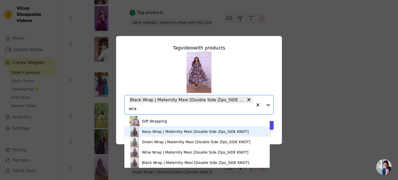
click at [149, 134] on div "Navy Wrap | Maternity Maxi [Double Side Zips_SIDE KNOT]" at bounding box center [195, 131] width 107 height 5
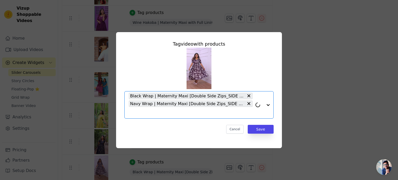
click at [148, 115] on input "text" at bounding box center [191, 113] width 124 height 6
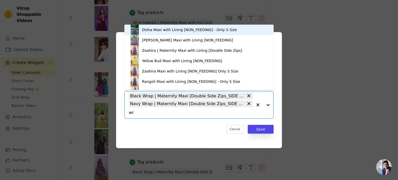
type input "wra"
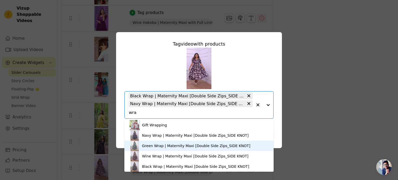
click at [154, 145] on div "Green Wrap | Maternity Maxi [Double Side Zips_SIDE KNOT]" at bounding box center [196, 145] width 108 height 5
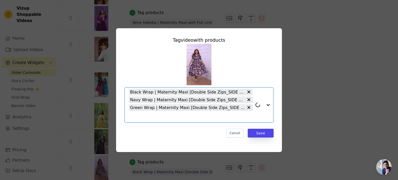
click at [144, 117] on input "text" at bounding box center [191, 117] width 124 height 6
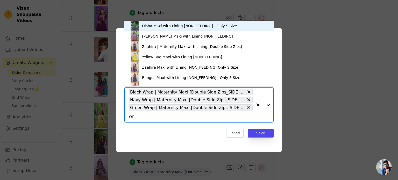
type input "wra"
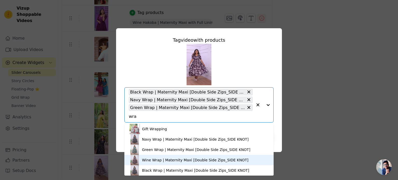
click at [151, 160] on div "Wine Wrap | Maternity Maxi [Double Side Zips_SIDE KNOT]" at bounding box center [195, 160] width 107 height 5
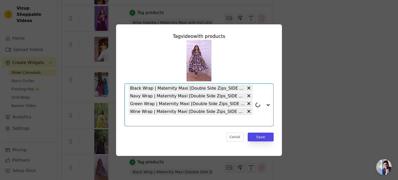
click at [140, 122] on input "text" at bounding box center [191, 120] width 124 height 6
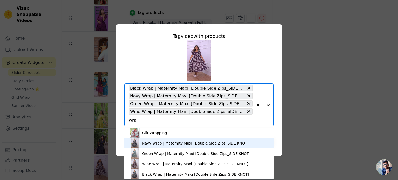
type input "wra"
click at [339, 99] on div "Tag video with products Gift Wrapping Navy Wrap | Maternity Maxi [Double Side Z…" at bounding box center [199, 90] width 382 height 148
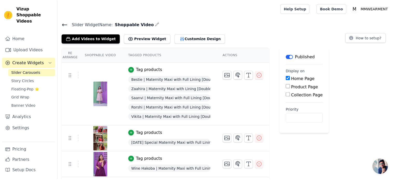
scroll to position [147, 0]
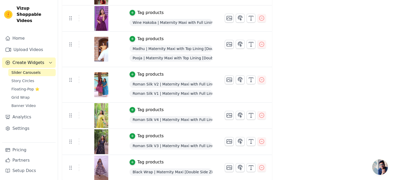
click at [177, 169] on span "Black Wrap | Maternity Maxi [Double Side Zips_SIDE KNOT]" at bounding box center [171, 172] width 83 height 7
click at [183, 172] on span "Black Wrap | Maternity Maxi [Double Side Zips_SIDE KNOT]" at bounding box center [171, 172] width 83 height 7
click at [151, 159] on div "Tag products" at bounding box center [150, 162] width 26 height 6
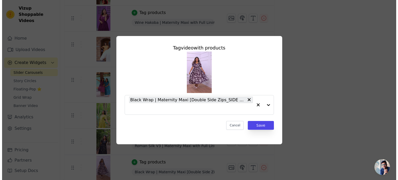
scroll to position [0, 0]
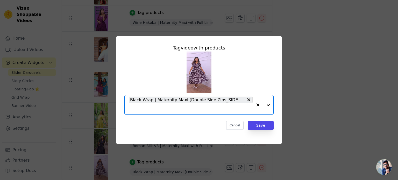
click at [155, 111] on input "text" at bounding box center [191, 109] width 124 height 6
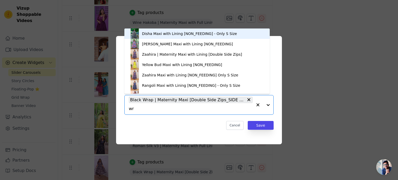
type input "wra"
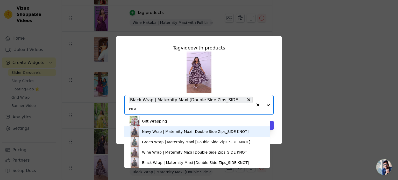
click at [157, 131] on div "Navy Wrap | Maternity Maxi [Double Side Zips_SIDE KNOT]" at bounding box center [195, 131] width 107 height 5
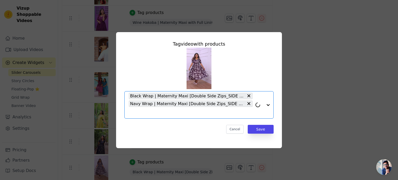
click at [144, 111] on input "text" at bounding box center [191, 113] width 124 height 6
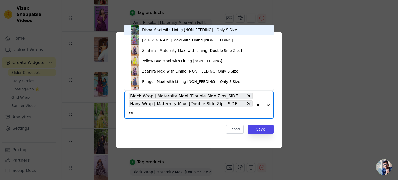
type input "wra"
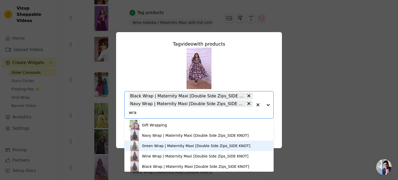
click at [148, 146] on div "Green Wrap | Maternity Maxi [Double Side Zips_SIDE KNOT]" at bounding box center [196, 145] width 108 height 5
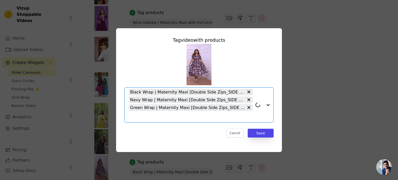
click at [143, 117] on input "text" at bounding box center [191, 117] width 124 height 6
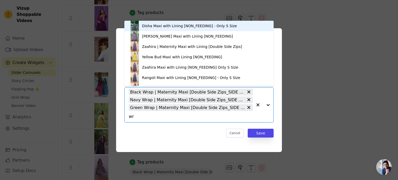
type input "wra"
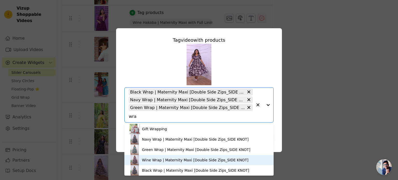
click at [149, 159] on div "Wine Wrap | Maternity Maxi [Double Side Zips_SIDE KNOT]" at bounding box center [195, 160] width 107 height 5
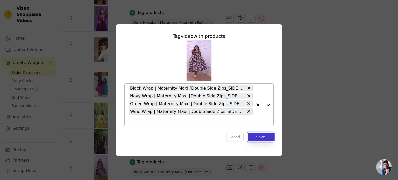
click at [254, 136] on button "Save" at bounding box center [261, 137] width 26 height 9
